Goal: Information Seeking & Learning: Check status

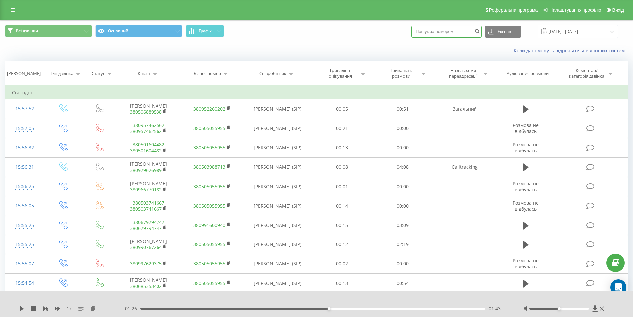
click at [459, 32] on input at bounding box center [447, 32] width 70 height 12
paste input "096 721 66 15"
type input "096 721 66 15"
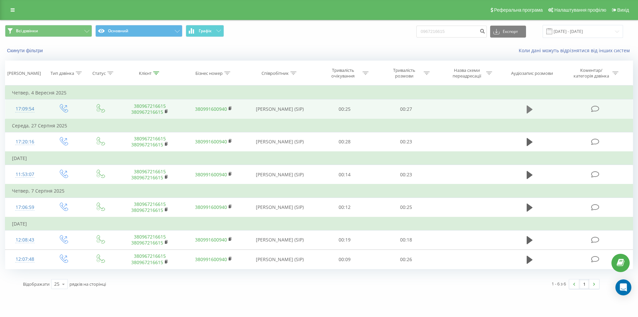
click at [532, 108] on icon at bounding box center [530, 109] width 6 height 9
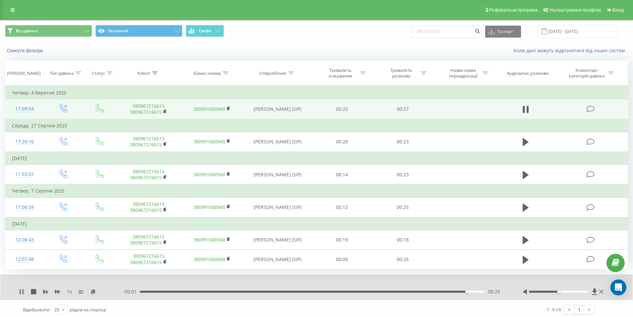
click at [21, 289] on icon at bounding box center [20, 291] width 1 height 5
click at [460, 36] on input "0967216615" at bounding box center [447, 32] width 70 height 12
drag, startPoint x: 453, startPoint y: 32, endPoint x: 416, endPoint y: 35, distance: 37.7
click at [416, 35] on div "Всі дзвінки Основний Графік 0967216615 Експорт .csv .xls .xlsx [DATE] - [DATE]" at bounding box center [316, 31] width 623 height 13
